Goal: Task Accomplishment & Management: Manage account settings

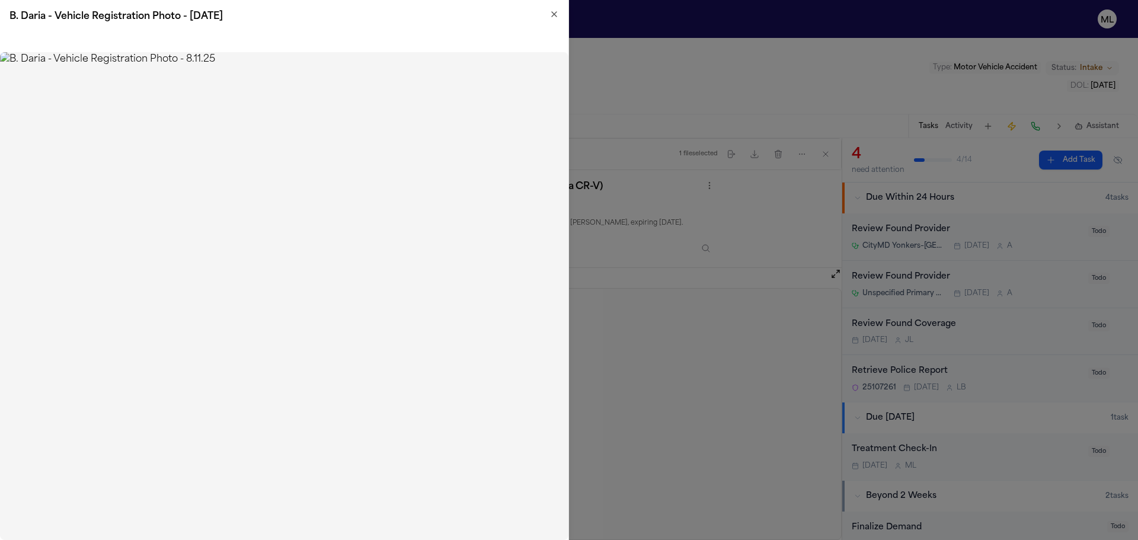
click at [556, 17] on icon "button" at bounding box center [553, 13] width 9 height 9
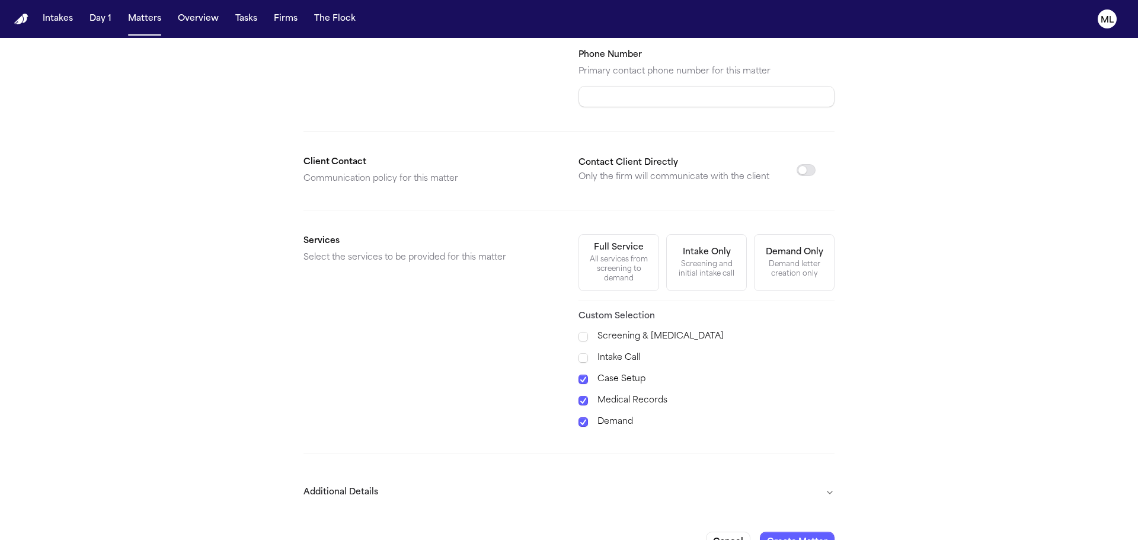
scroll to position [238, 0]
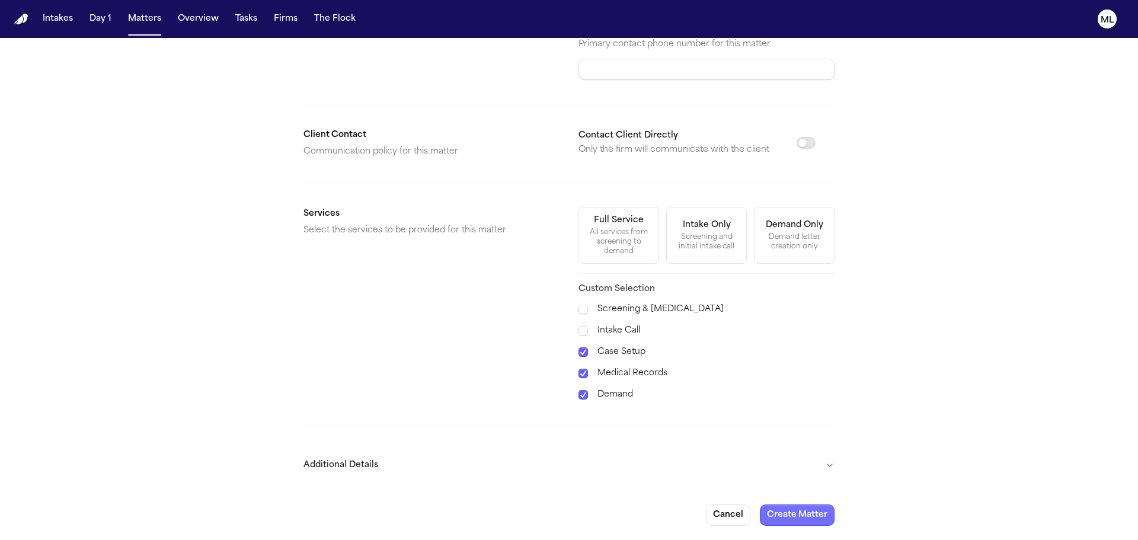
click at [778, 513] on button "Create Matter" at bounding box center [797, 514] width 75 height 21
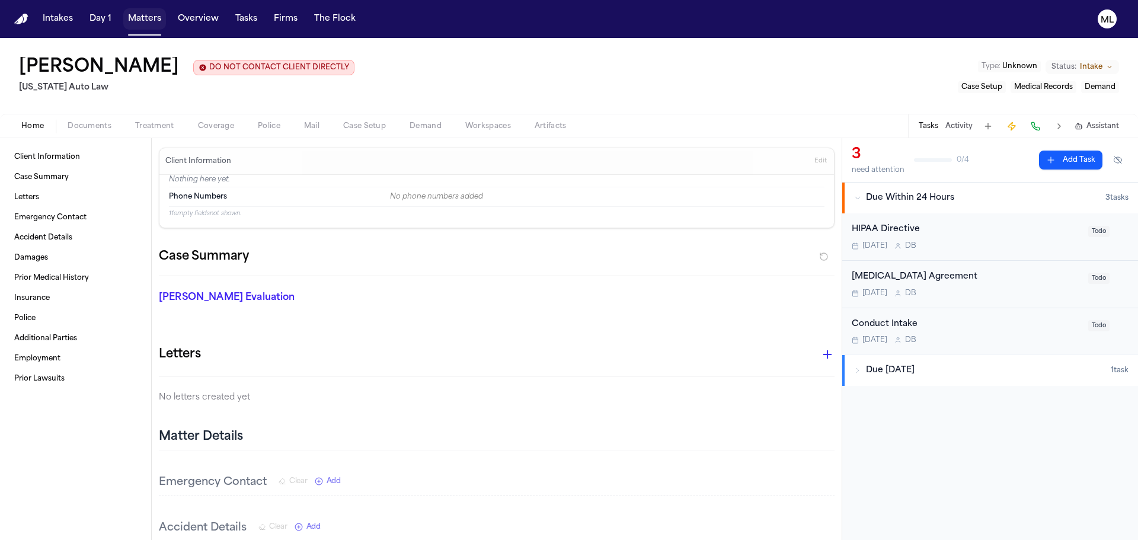
click at [139, 11] on button "Matters" at bounding box center [144, 18] width 43 height 21
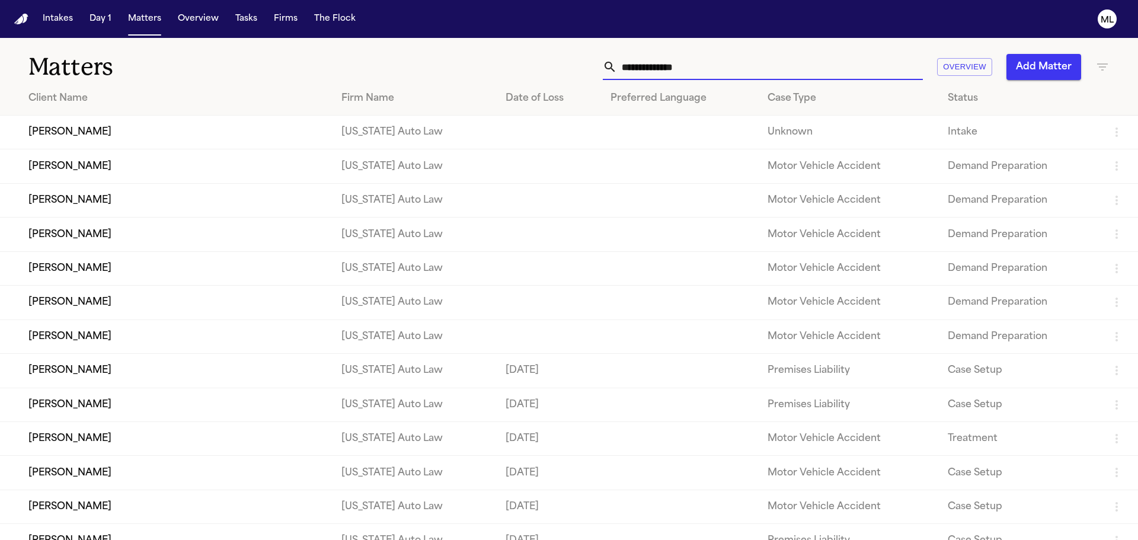
drag, startPoint x: 798, startPoint y: 61, endPoint x: 689, endPoint y: 62, distance: 109.1
click at [689, 62] on input "text" at bounding box center [770, 67] width 306 height 26
click at [1098, 71] on icon "button" at bounding box center [1102, 67] width 14 height 14
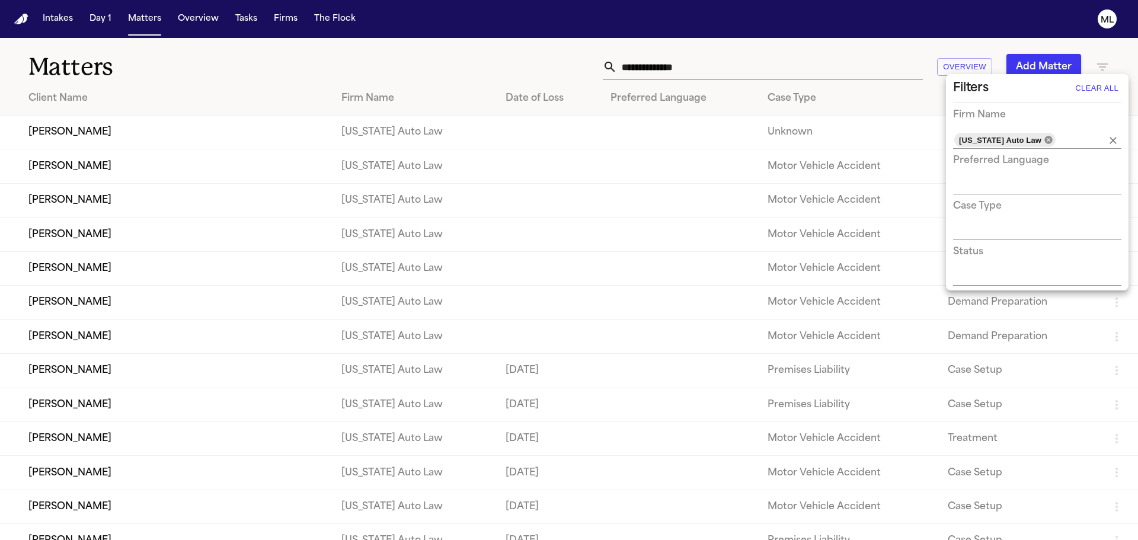
click at [1044, 136] on icon at bounding box center [1048, 139] width 9 height 9
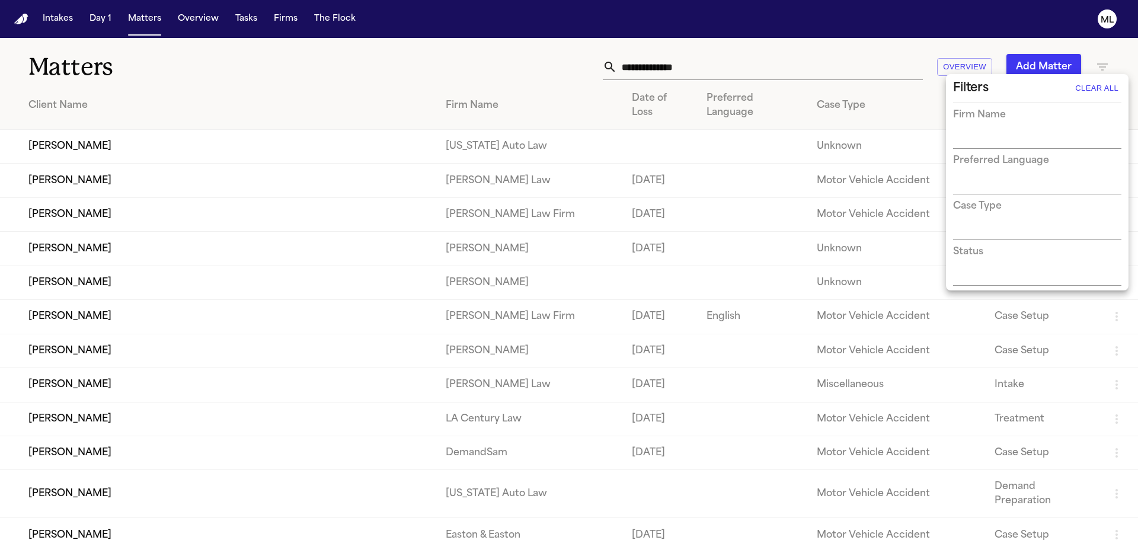
click at [756, 58] on div at bounding box center [569, 270] width 1138 height 540
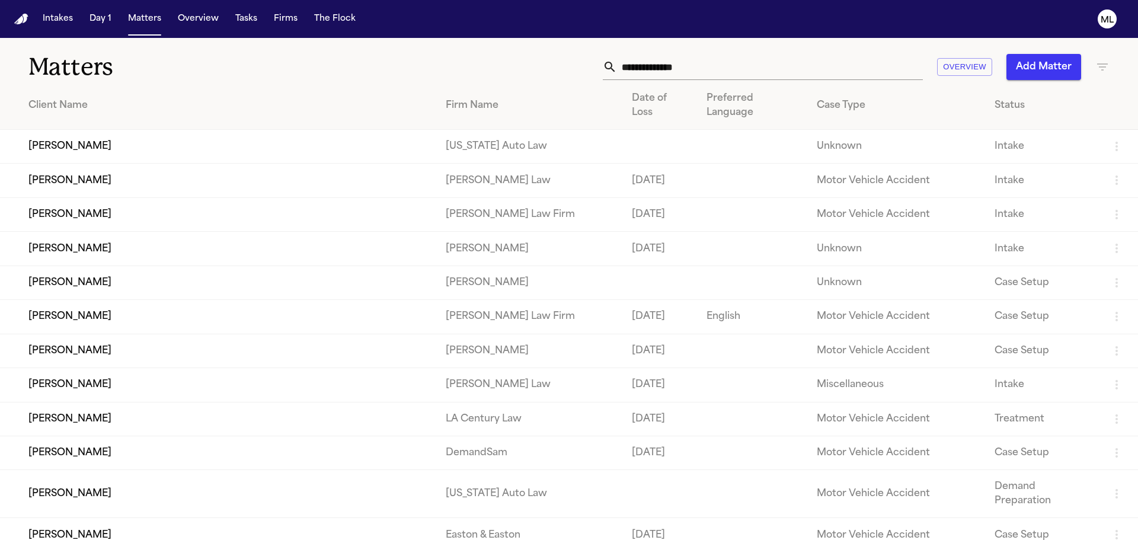
click at [752, 64] on input "text" at bounding box center [770, 67] width 306 height 26
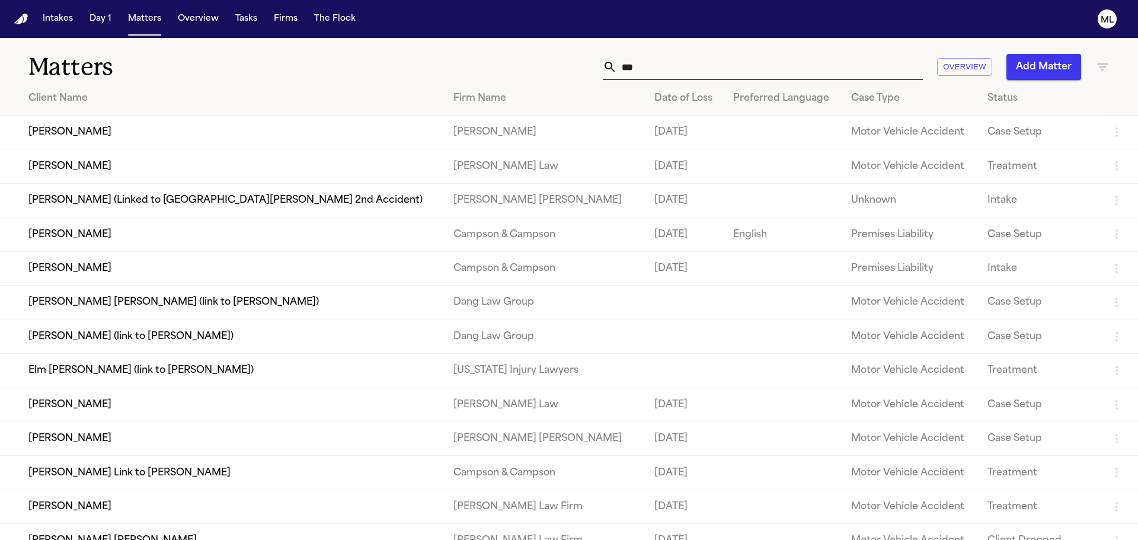
type input "***"
click at [313, 132] on td "[PERSON_NAME]" at bounding box center [222, 133] width 444 height 34
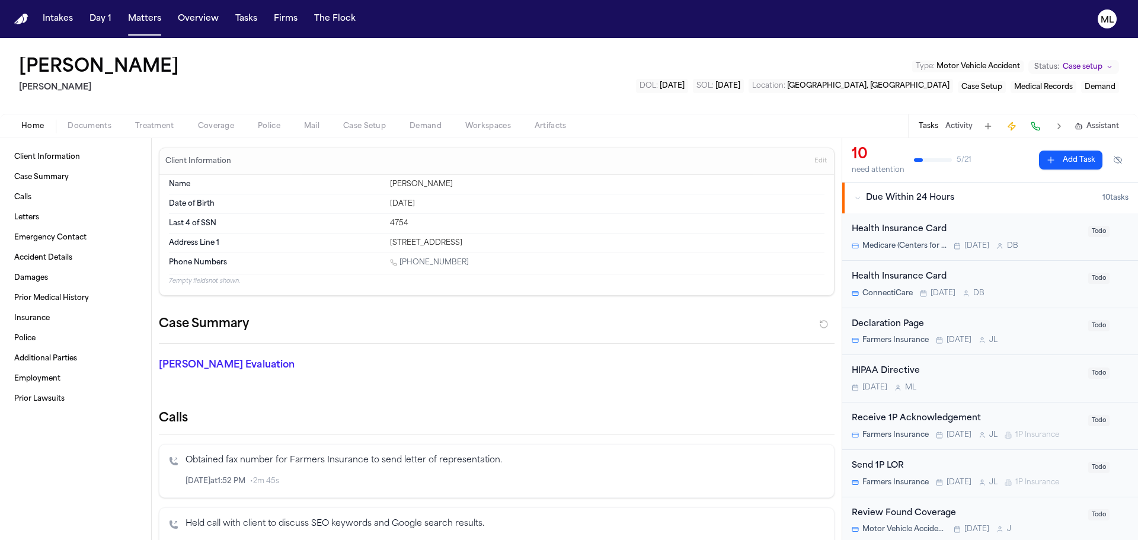
click at [167, 127] on span "Treatment" at bounding box center [154, 126] width 39 height 9
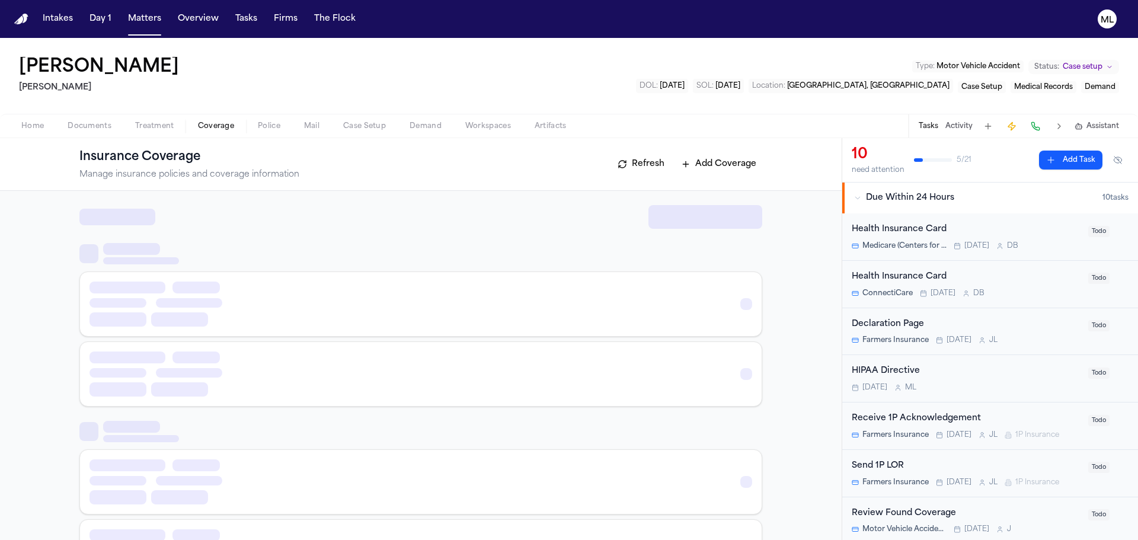
click at [214, 128] on span "Coverage" at bounding box center [216, 126] width 36 height 9
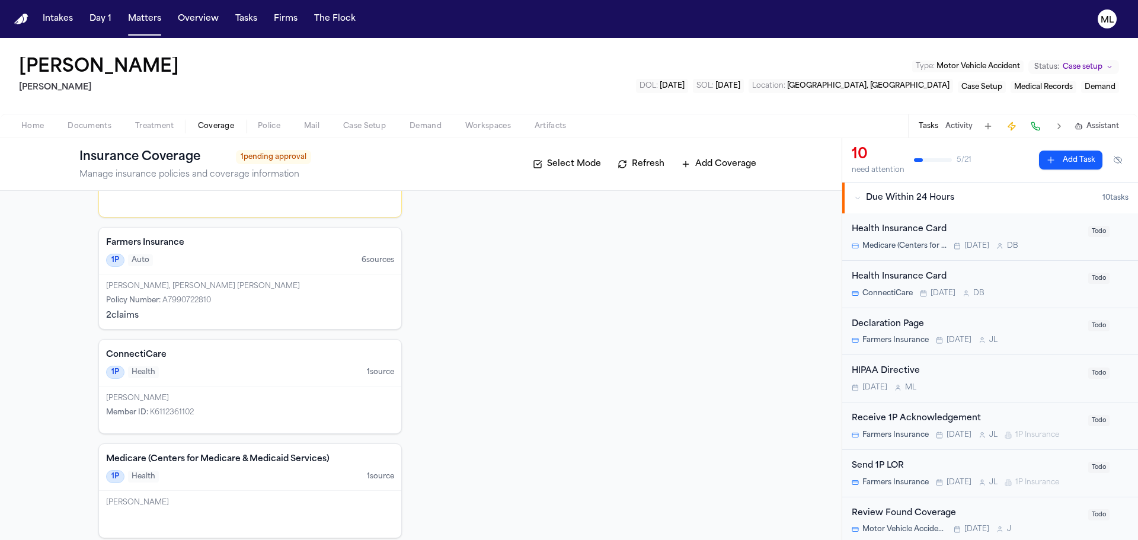
scroll to position [162, 0]
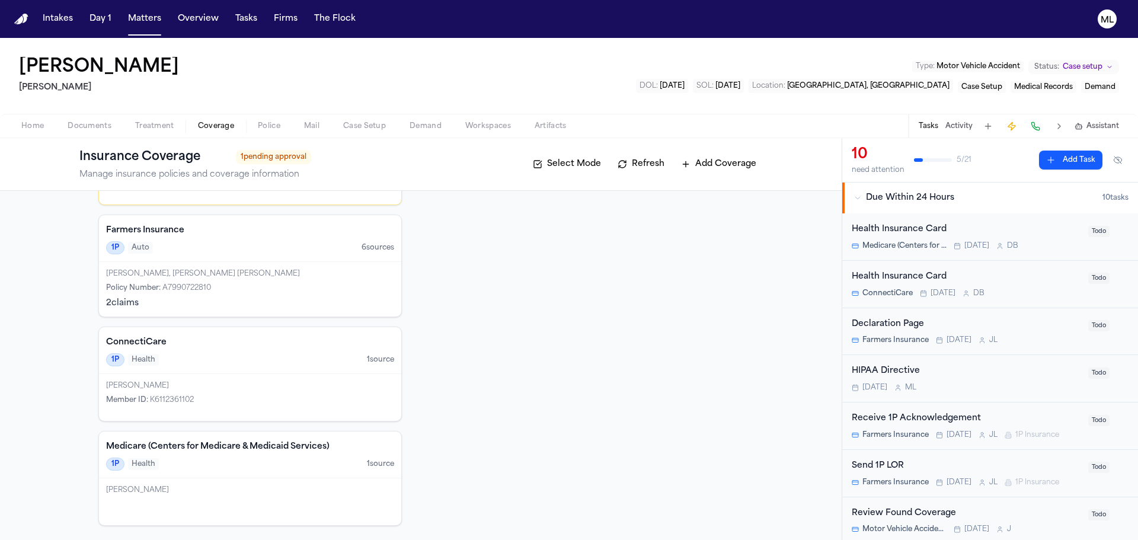
click at [283, 260] on div "Farmers Insurance 1P Auto 6 source s" at bounding box center [250, 238] width 302 height 47
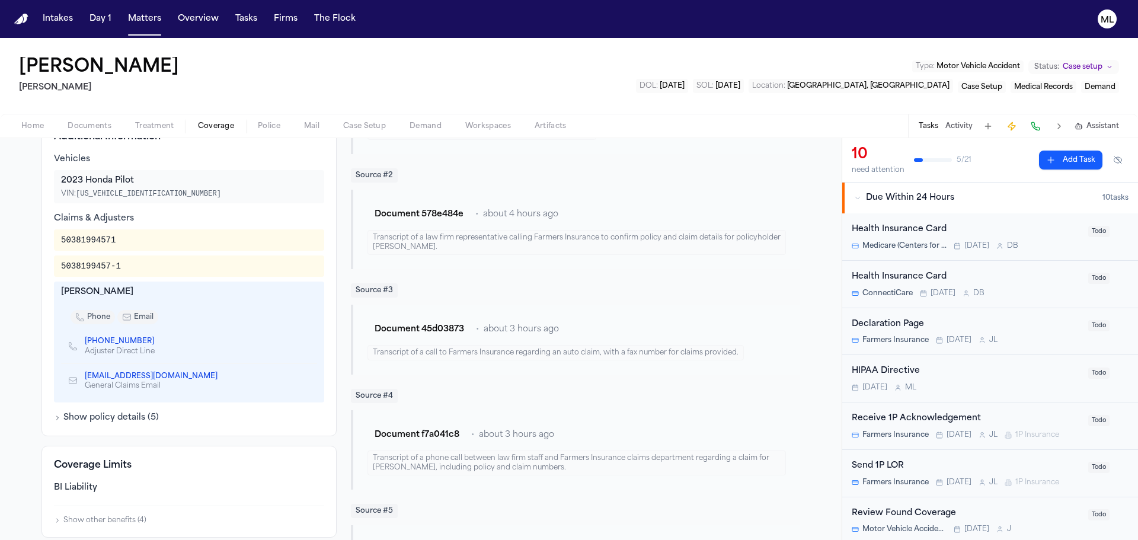
scroll to position [356, 0]
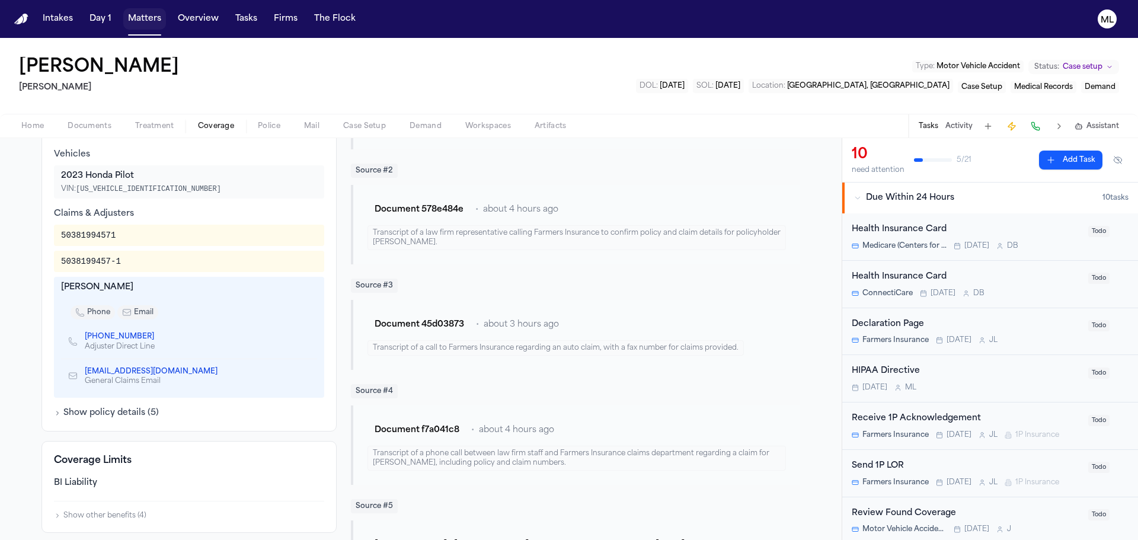
click at [147, 17] on button "Matters" at bounding box center [144, 18] width 43 height 21
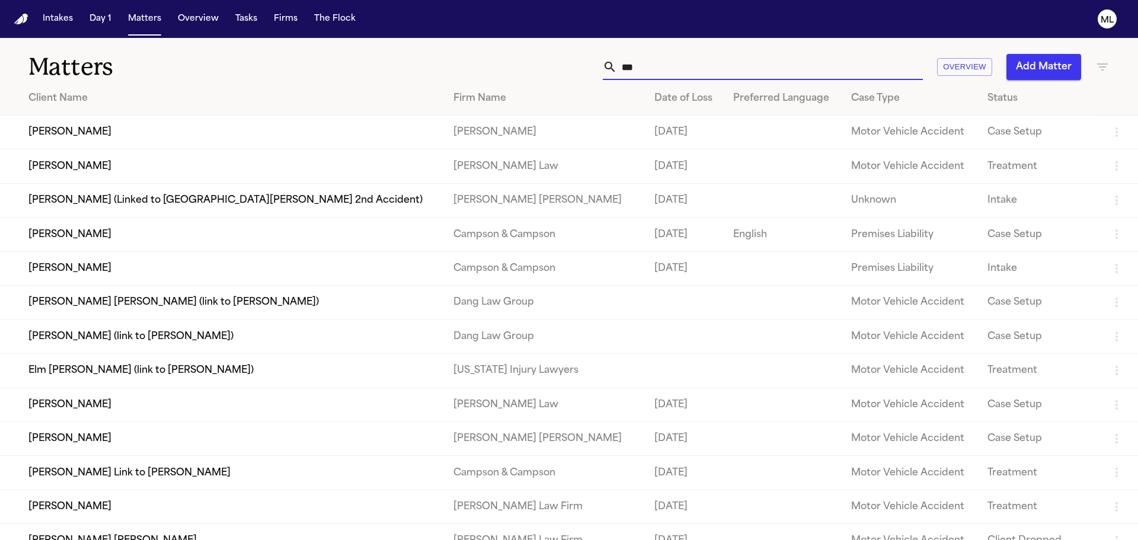
drag, startPoint x: 653, startPoint y: 67, endPoint x: 600, endPoint y: 65, distance: 52.8
click at [603, 65] on div "***" at bounding box center [763, 67] width 320 height 26
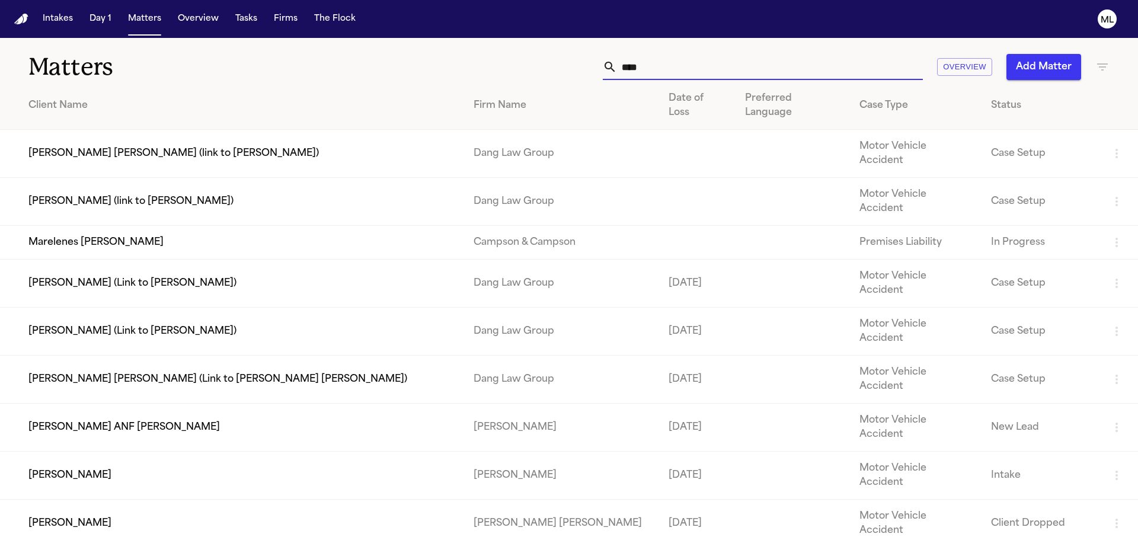
type input "****"
click at [235, 500] on td "[PERSON_NAME]" at bounding box center [232, 524] width 464 height 48
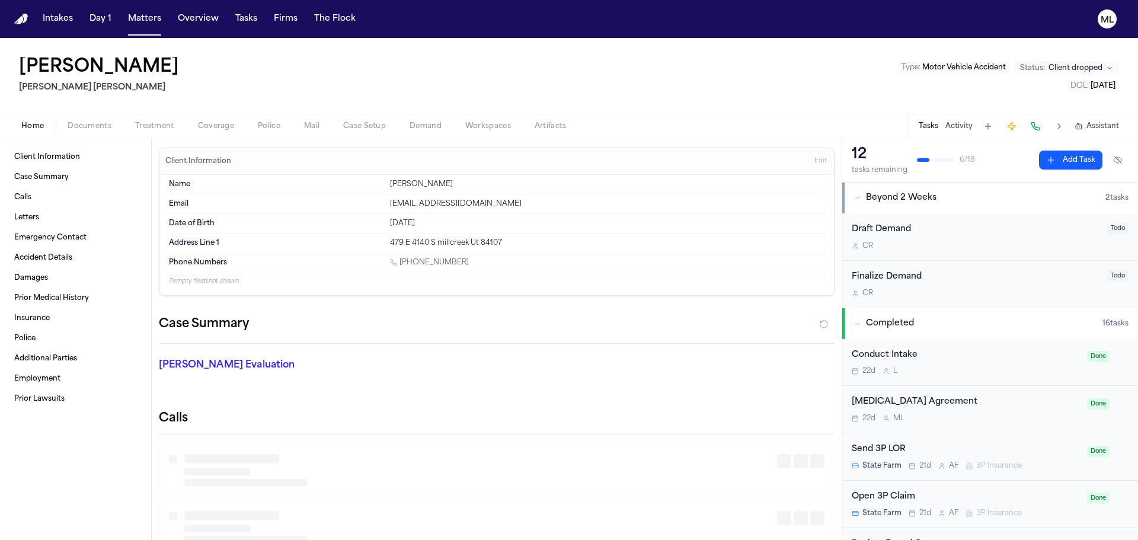
click at [1095, 67] on span "Client dropped" at bounding box center [1075, 67] width 54 height 9
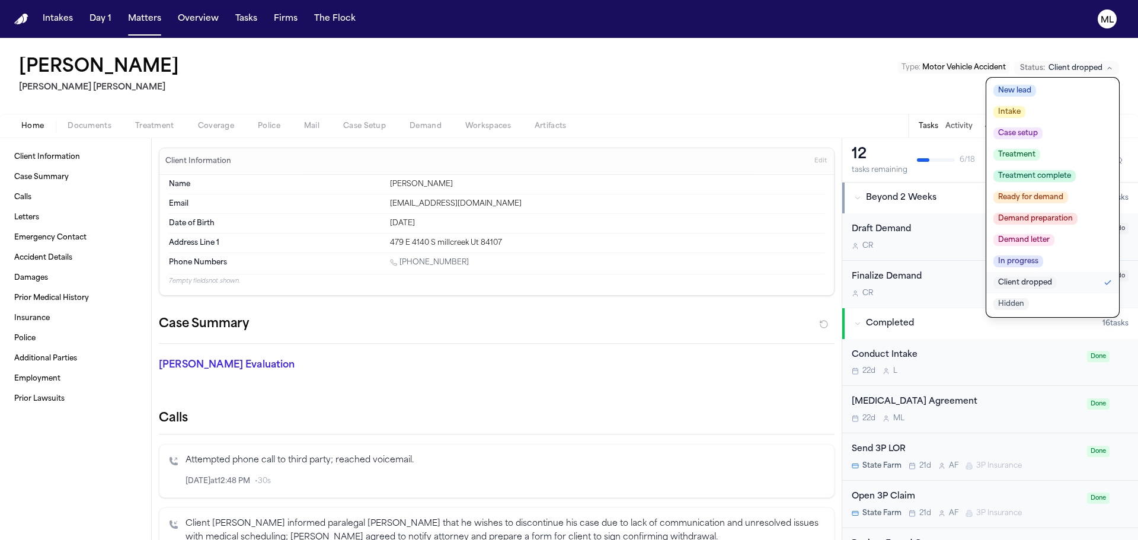
click at [1032, 150] on span "Treatment" at bounding box center [1016, 155] width 47 height 12
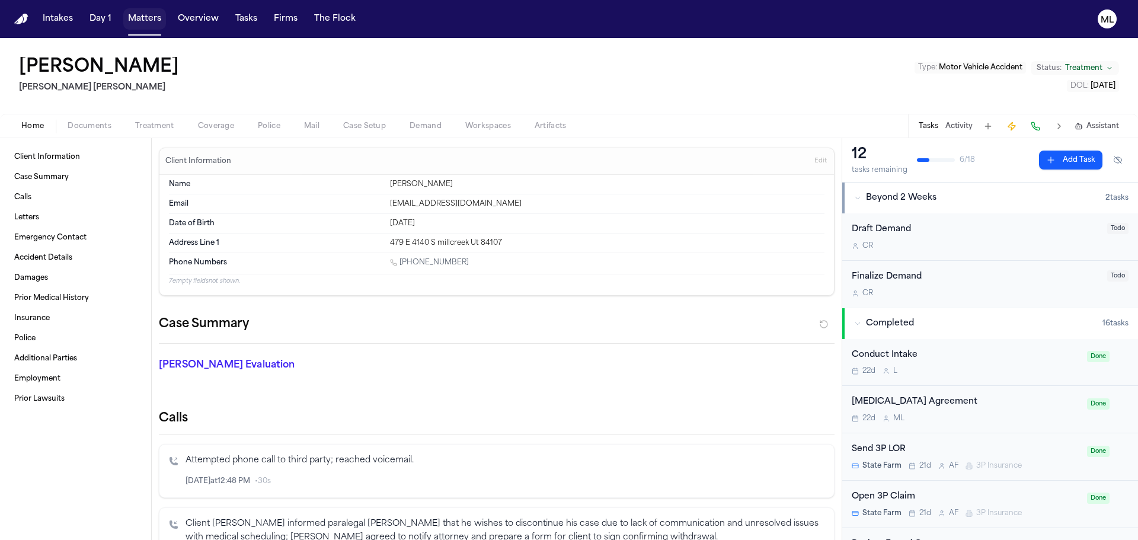
click at [145, 18] on button "Matters" at bounding box center [144, 18] width 43 height 21
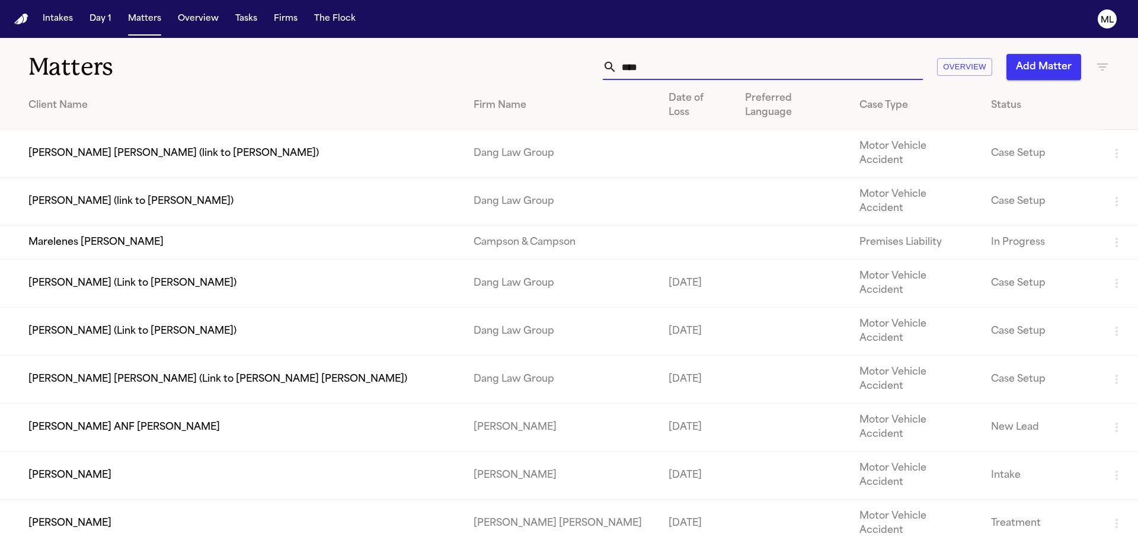
click at [689, 78] on input "****" at bounding box center [770, 67] width 306 height 26
drag, startPoint x: 686, startPoint y: 76, endPoint x: 511, endPoint y: 69, distance: 174.4
click at [511, 69] on div "**** Overview Add Matter" at bounding box center [726, 67] width 766 height 26
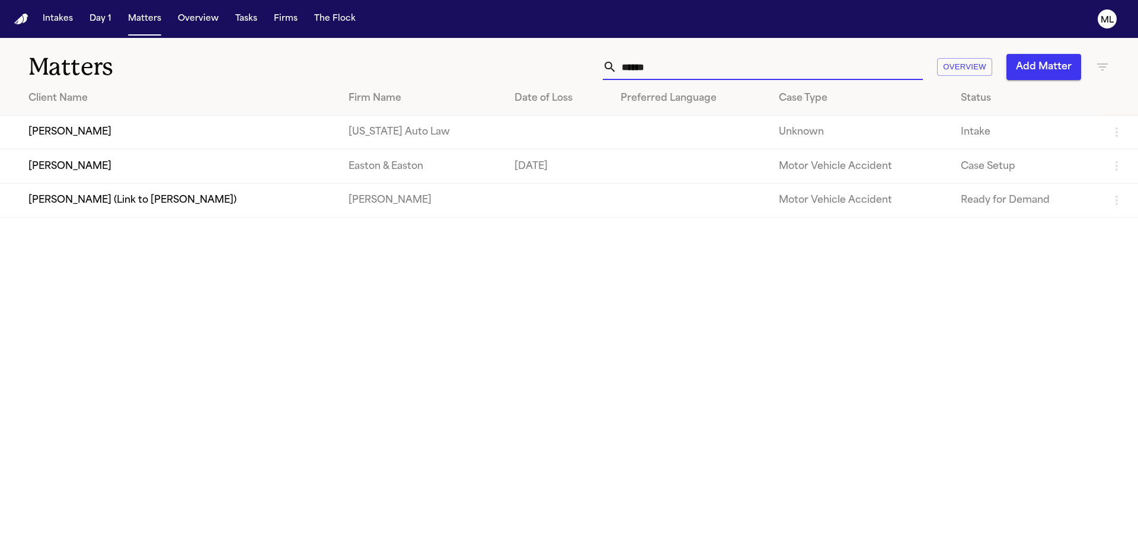
type input "******"
click at [505, 137] on td at bounding box center [558, 133] width 106 height 34
click at [140, 129] on td "[PERSON_NAME]" at bounding box center [169, 133] width 339 height 34
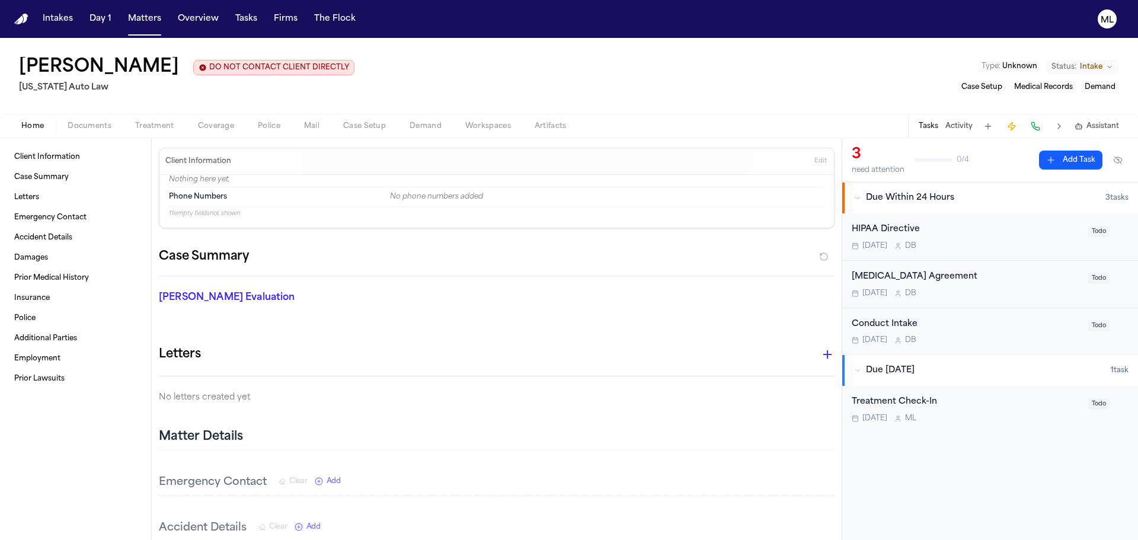
click at [1099, 64] on span "Intake" at bounding box center [1091, 66] width 23 height 9
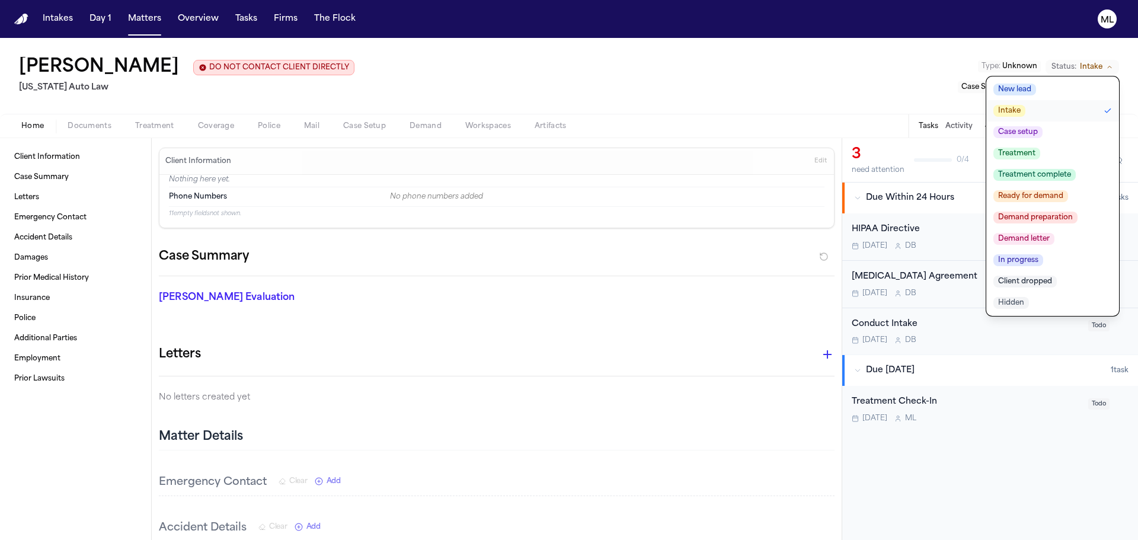
click at [1022, 279] on span "Client dropped" at bounding box center [1024, 282] width 63 height 12
